Goal: Register for event/course

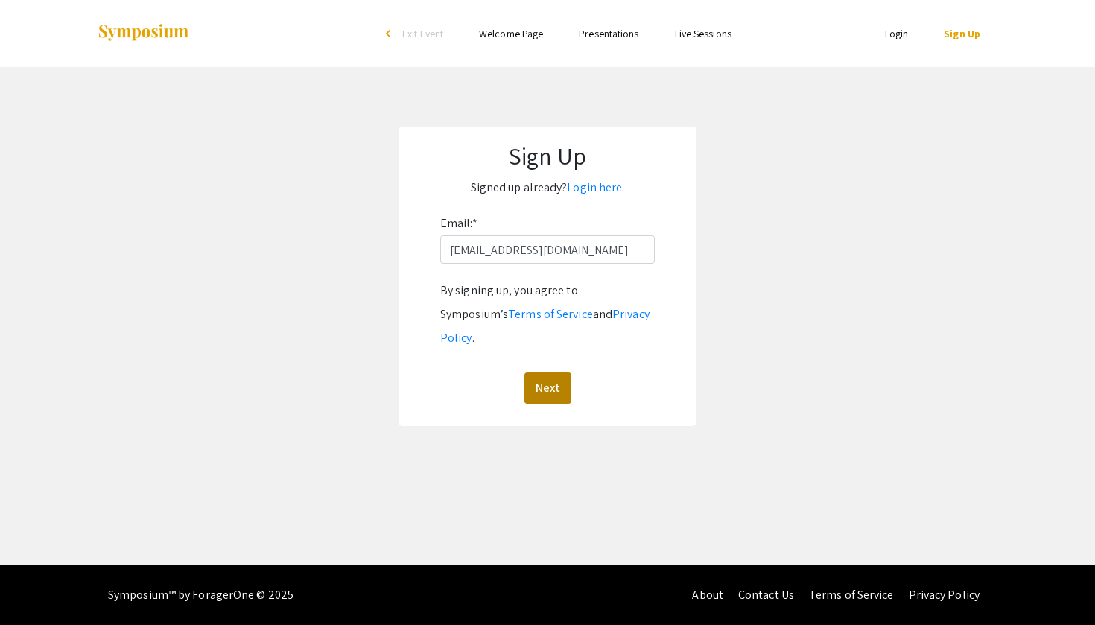
type input "[EMAIL_ADDRESS][DOMAIN_NAME]"
click at [556, 373] on button "Next" at bounding box center [548, 388] width 47 height 31
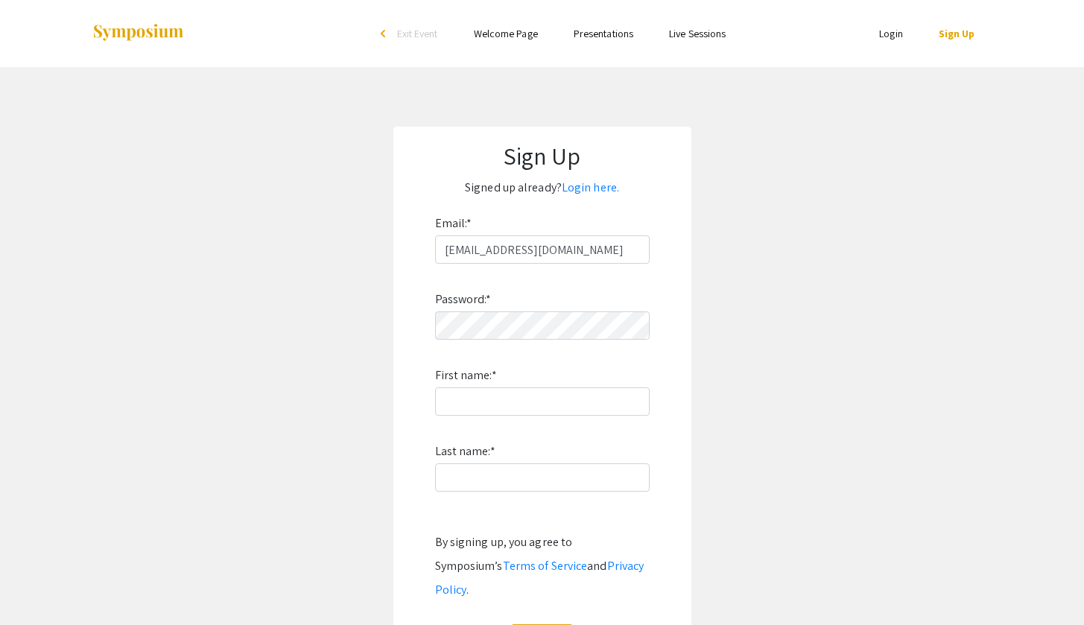
click at [671, 483] on form "Email: * [EMAIL_ADDRESS][DOMAIN_NAME] Password: * First name: * Last name: * By…" at bounding box center [542, 434] width 268 height 444
type input "Mideth"
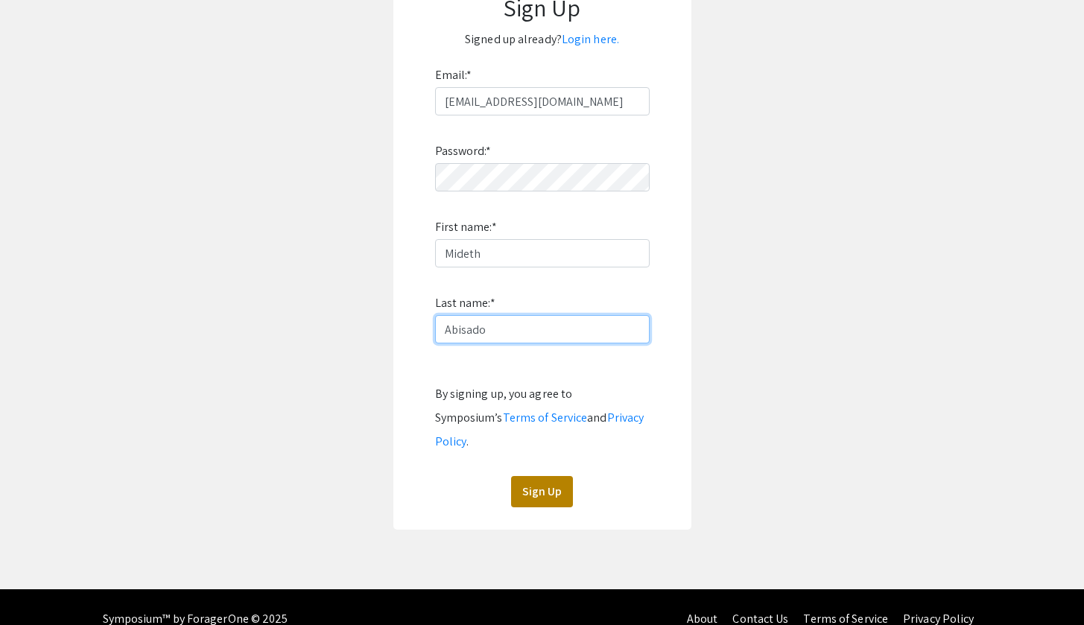
type input "Abisado"
click at [548, 476] on button "Sign Up" at bounding box center [542, 491] width 62 height 31
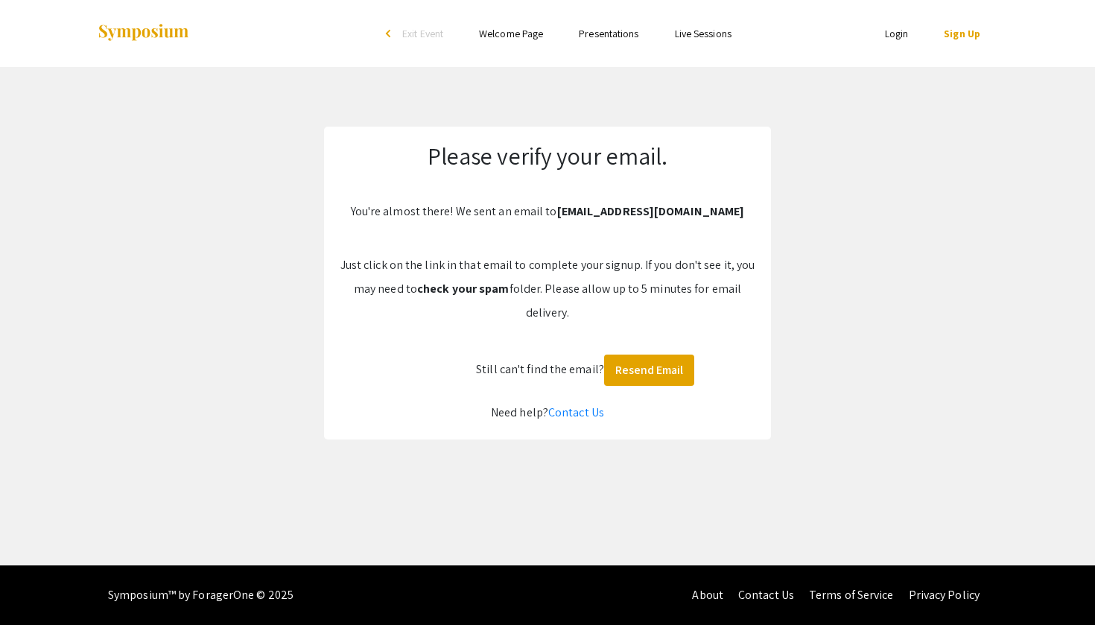
click at [254, 185] on app-signup "Please verify your email. You're almost there! We sent an email to mbabisado@na…" at bounding box center [547, 283] width 1095 height 313
click at [660, 374] on button "Resend Email" at bounding box center [649, 370] width 90 height 31
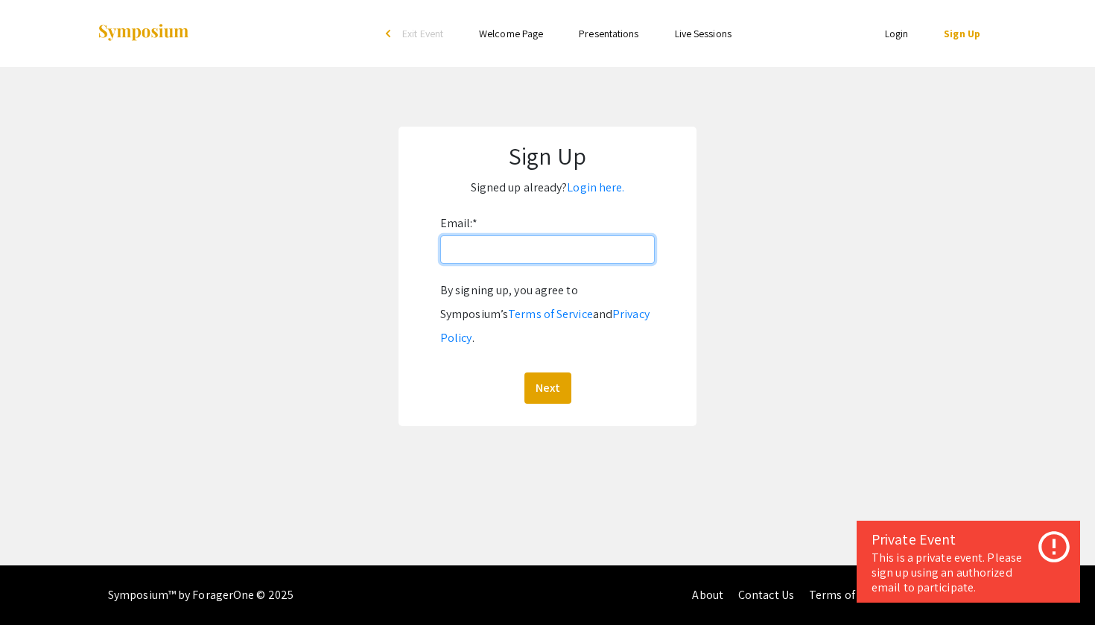
click at [557, 256] on input "Email: *" at bounding box center [547, 249] width 215 height 28
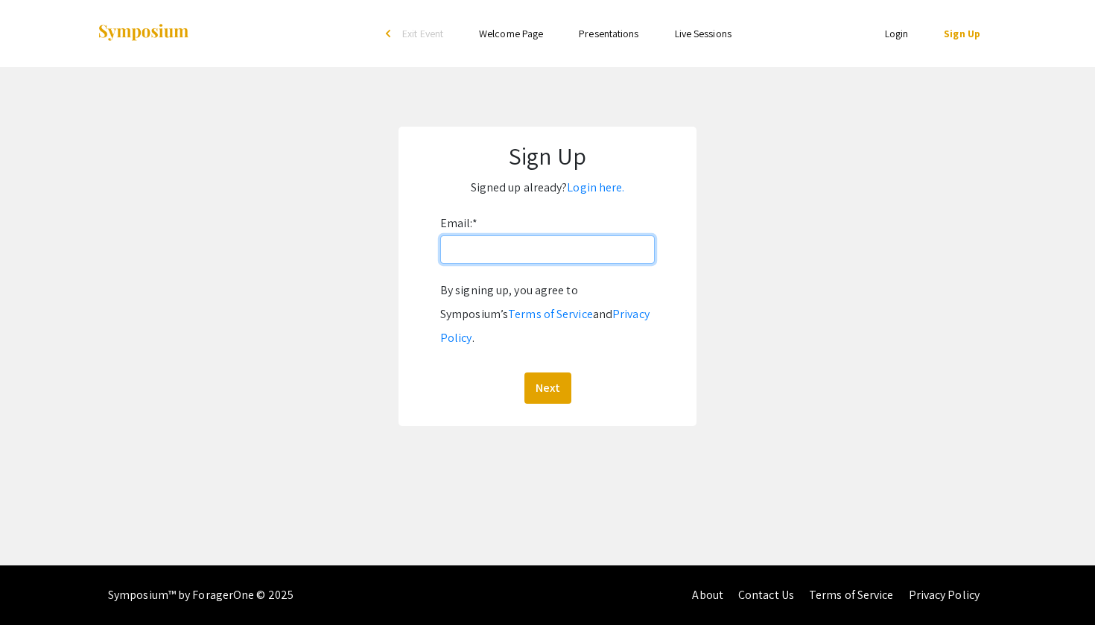
type input "[EMAIL_ADDRESS][DOMAIN_NAME]"
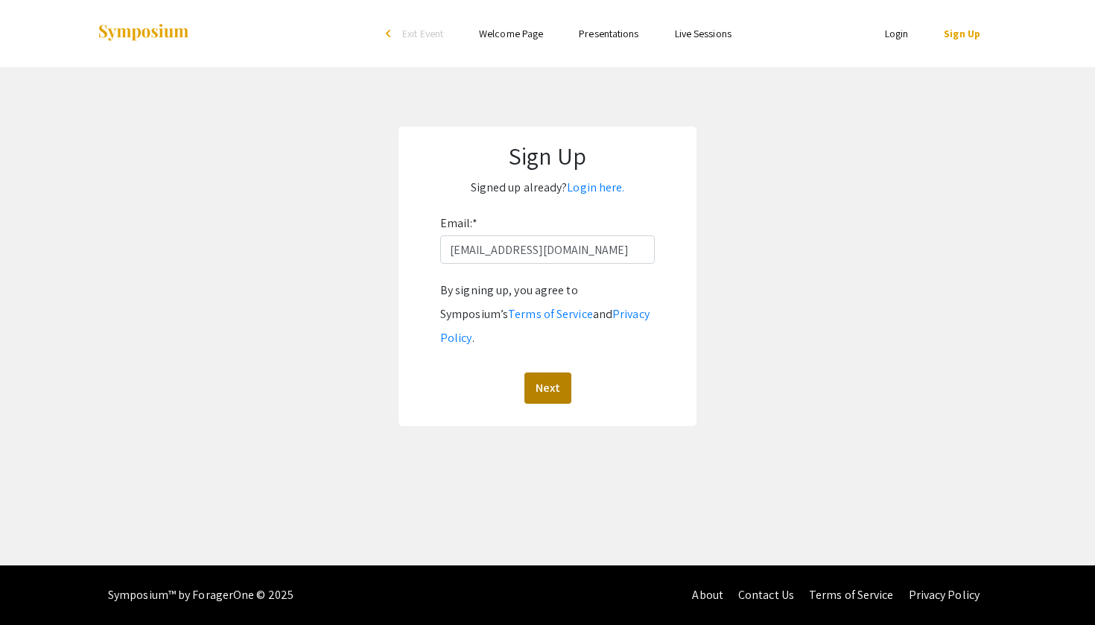
click at [549, 373] on button "Next" at bounding box center [548, 388] width 47 height 31
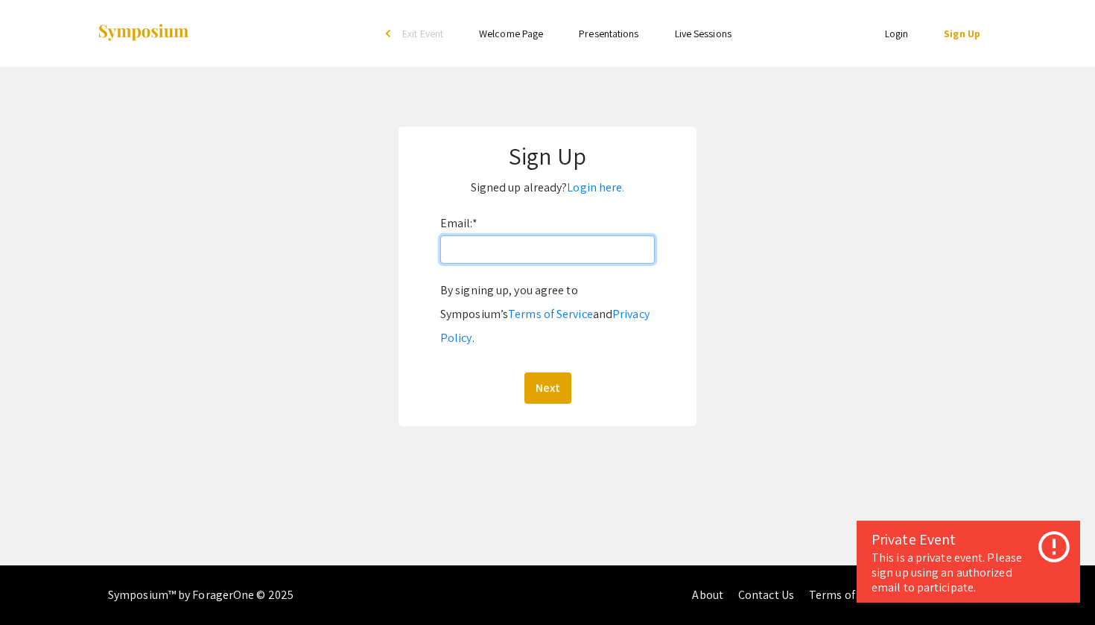
click at [472, 258] on input "Email: *" at bounding box center [547, 249] width 215 height 28
type input "[EMAIL_ADDRESS][DOMAIN_NAME]"
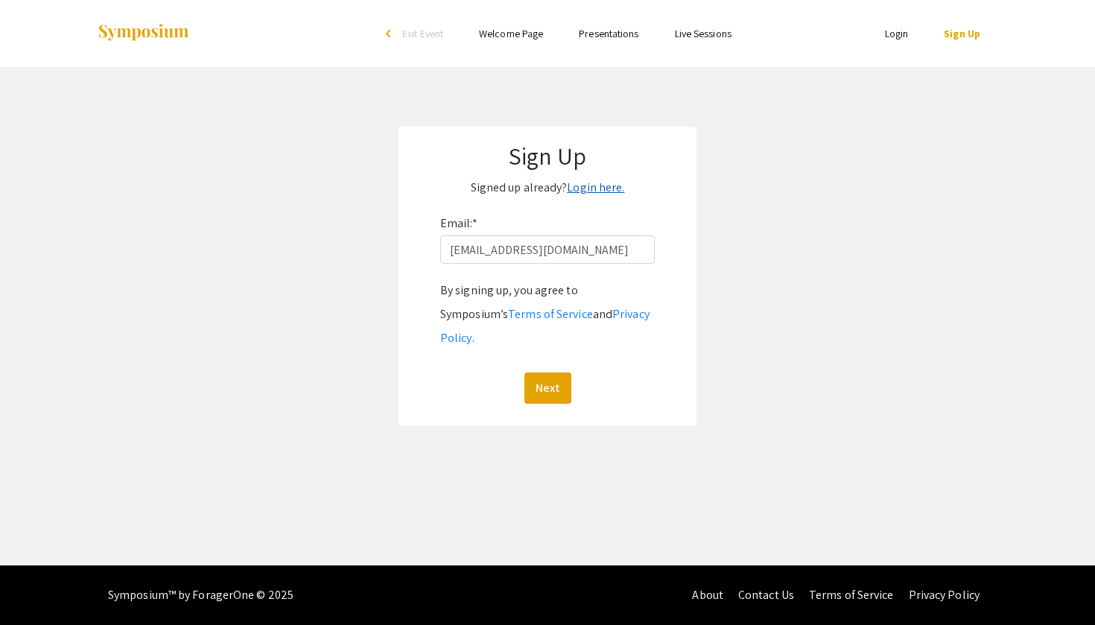
click at [595, 183] on link "Login here." at bounding box center [595, 188] width 57 height 16
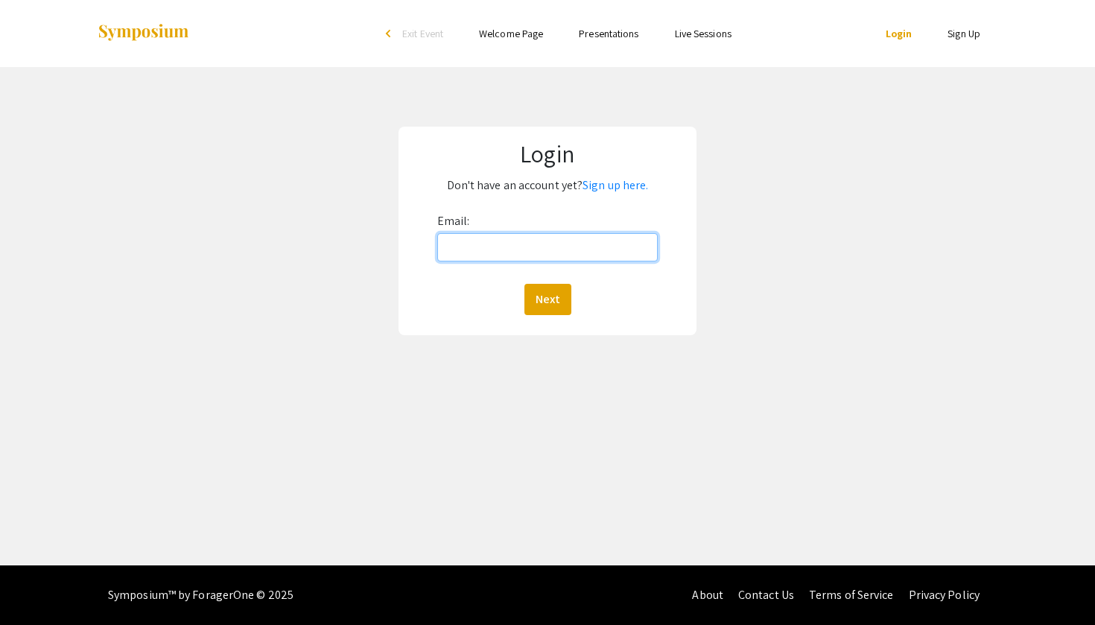
type input "[EMAIL_ADDRESS][DOMAIN_NAME]"
click at [547, 299] on button "Next" at bounding box center [548, 299] width 47 height 31
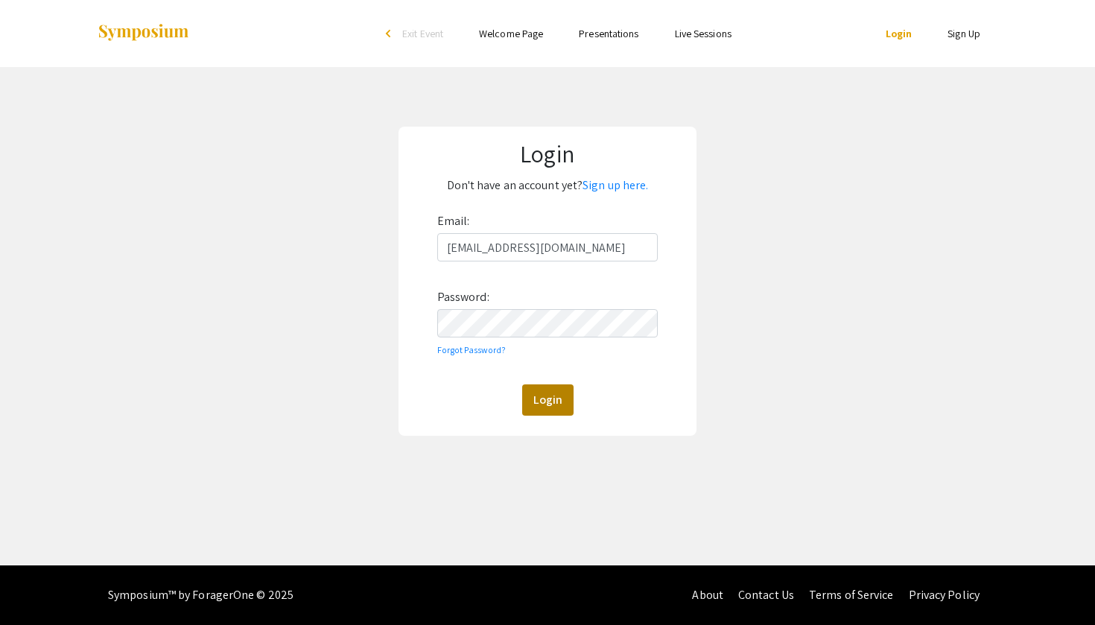
click at [548, 396] on button "Login" at bounding box center [547, 399] width 51 height 31
